Goal: Transaction & Acquisition: Purchase product/service

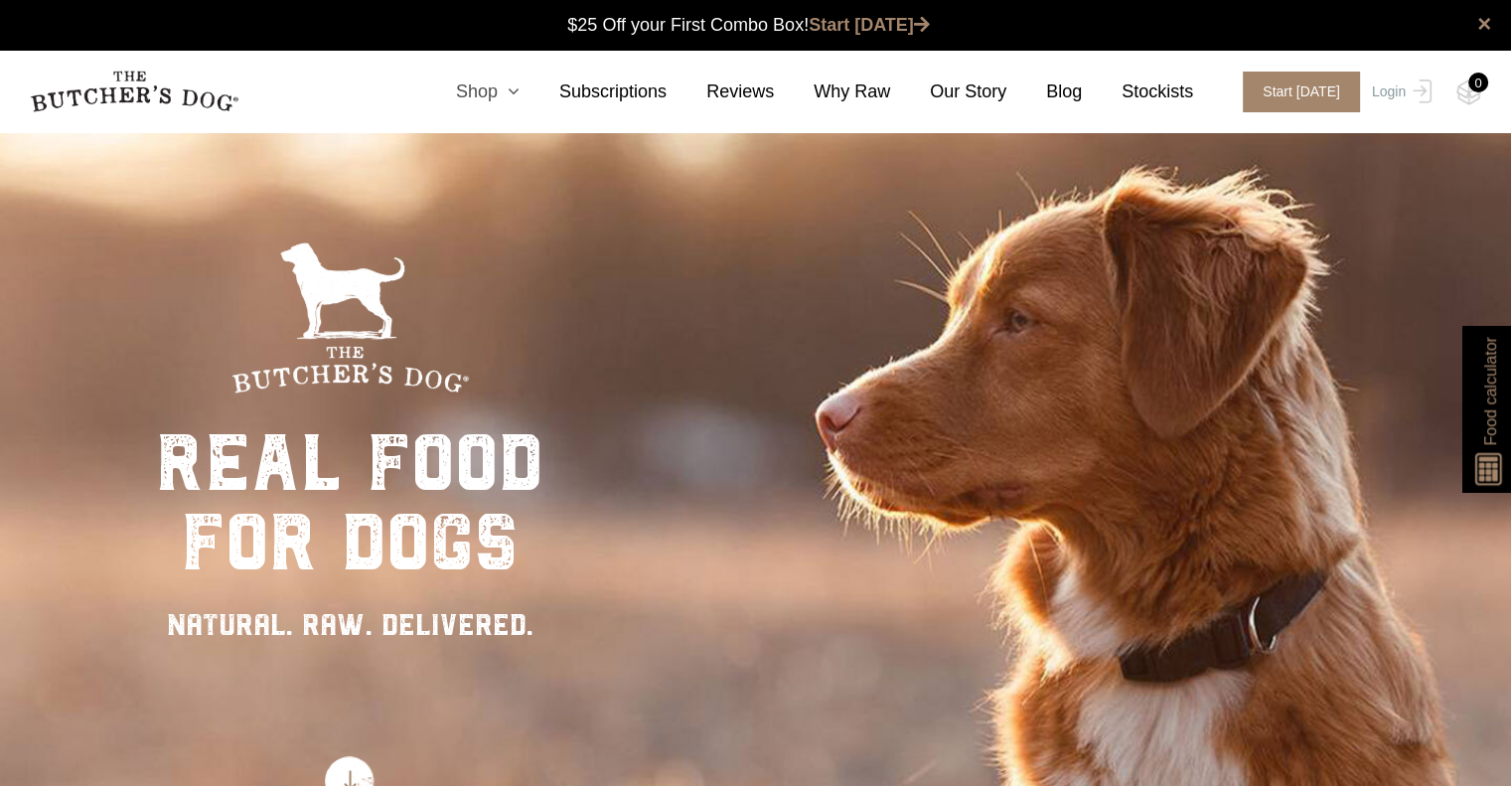
click at [520, 89] on icon at bounding box center [509, 91] width 22 height 18
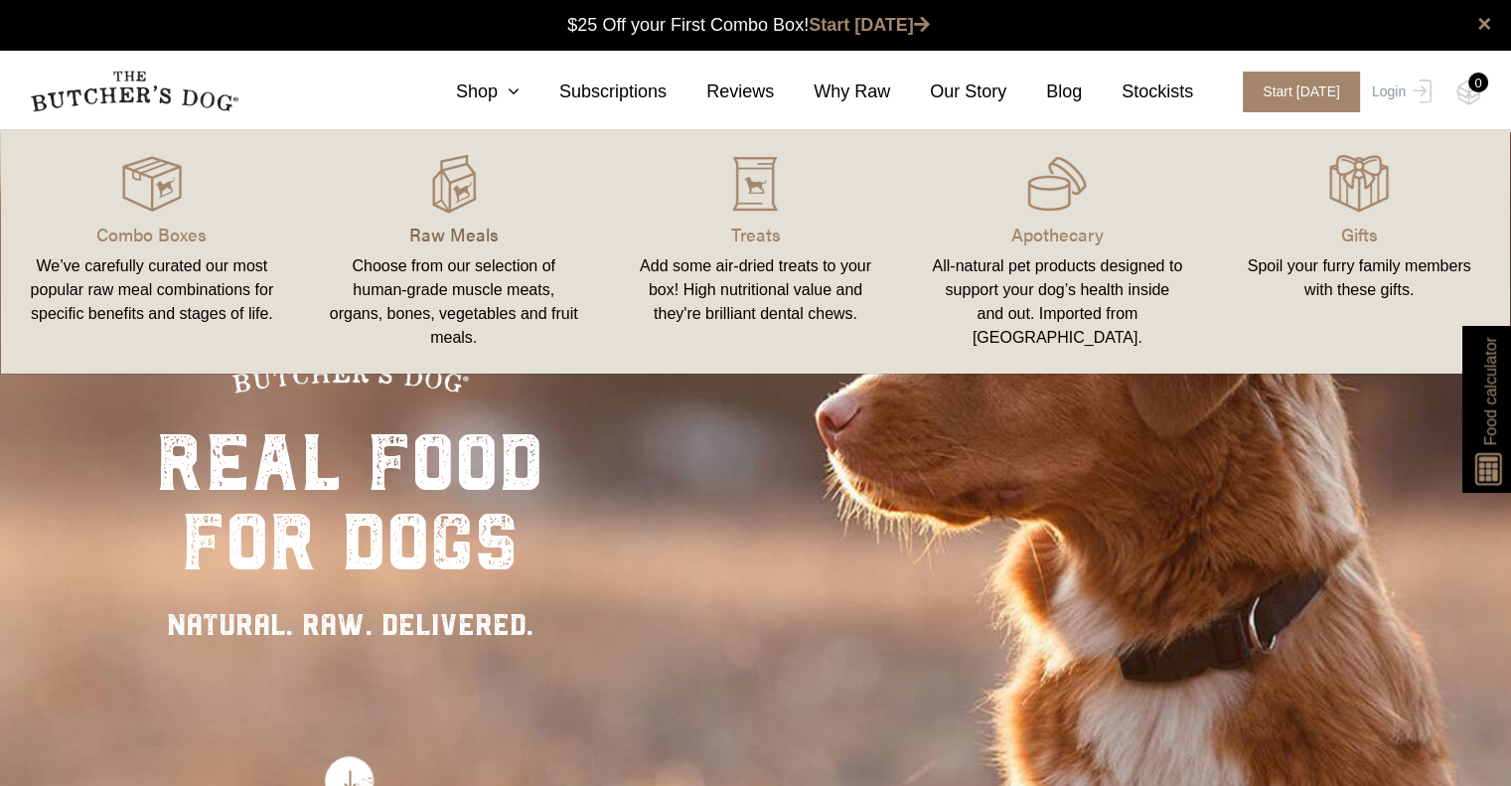
click at [439, 228] on p "Raw Meals" at bounding box center [454, 234] width 254 height 27
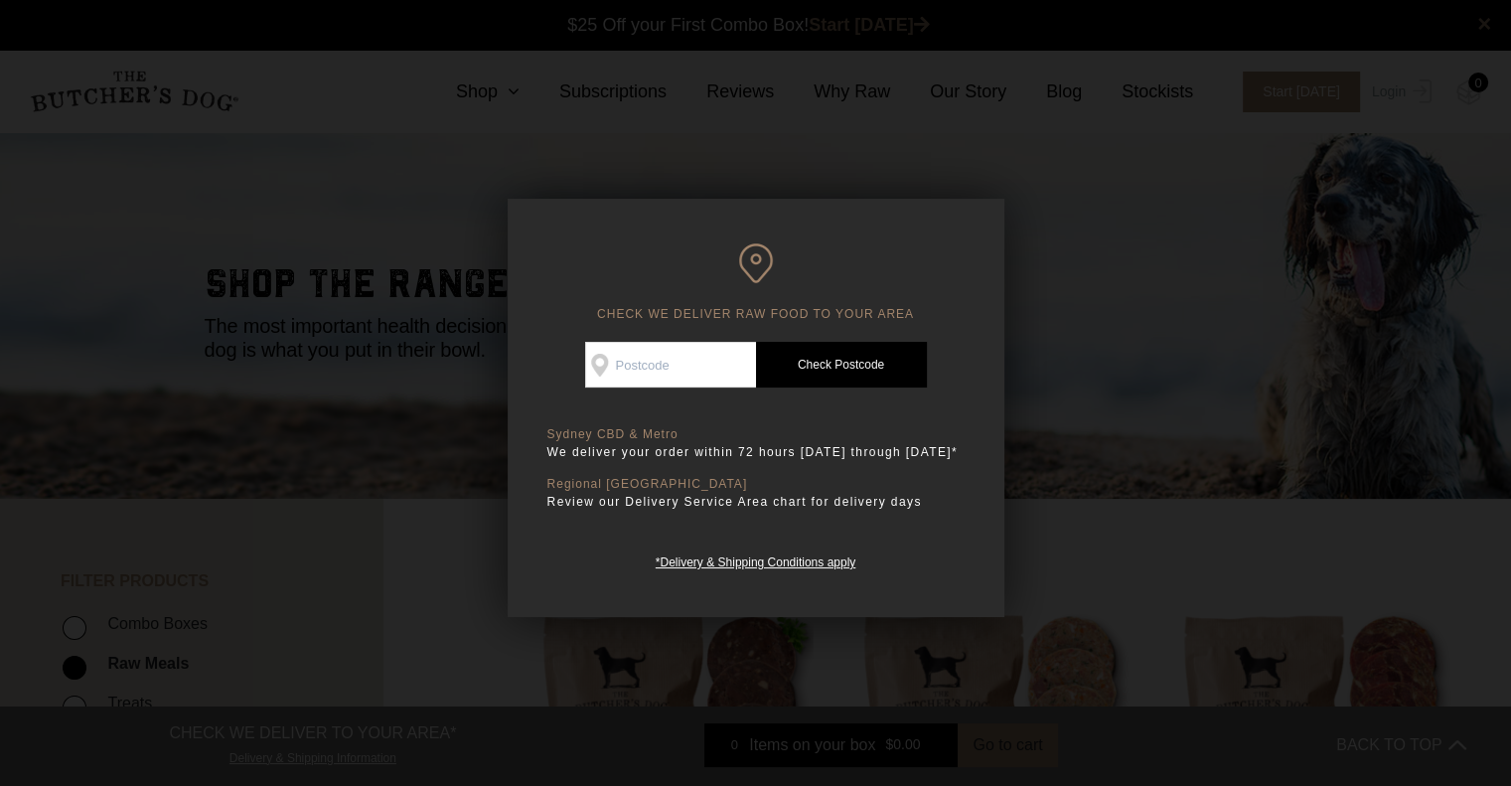
click at [638, 360] on input "Check Availability At" at bounding box center [670, 365] width 171 height 46
type input "2558"
click at [806, 361] on link "Check Postcode" at bounding box center [841, 365] width 171 height 46
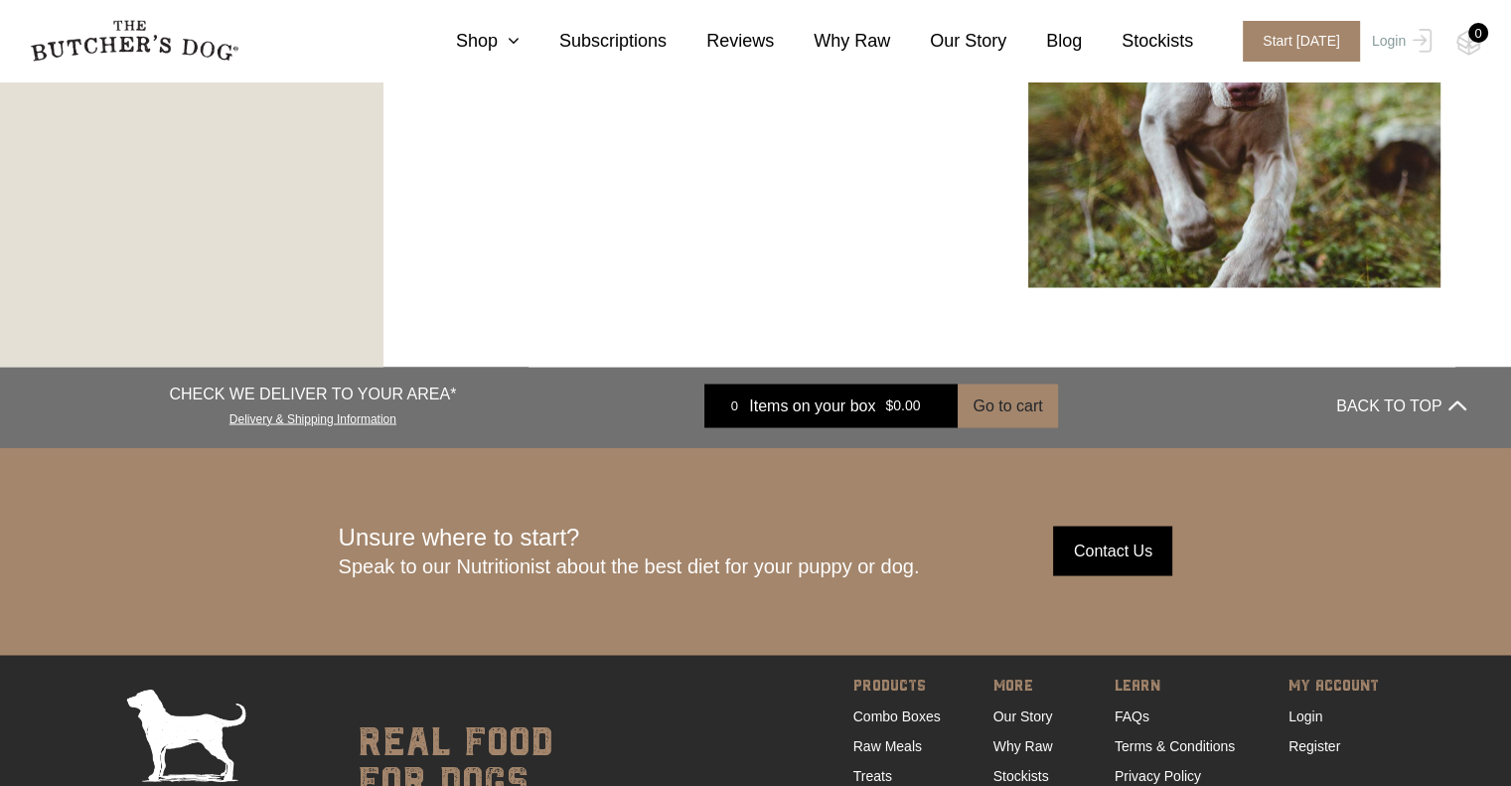
scroll to position [3687, 0]
